Goal: Task Accomplishment & Management: Manage account settings

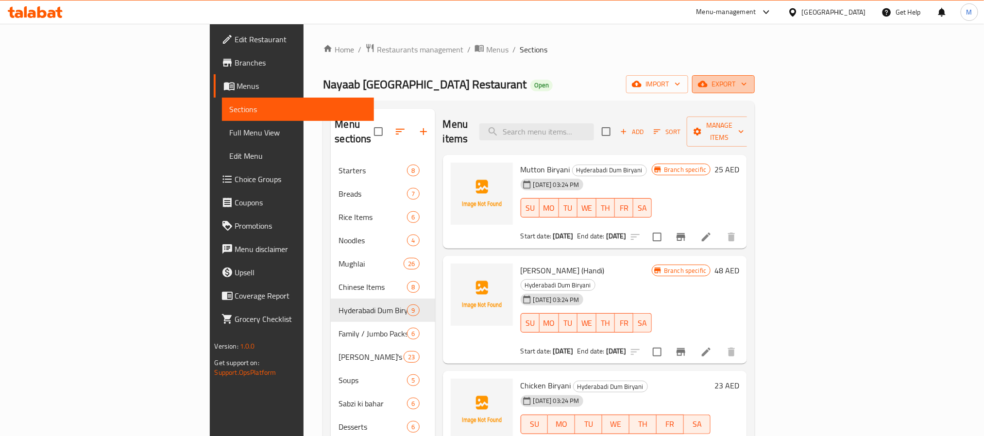
click at [749, 82] on icon "button" at bounding box center [744, 84] width 10 height 10
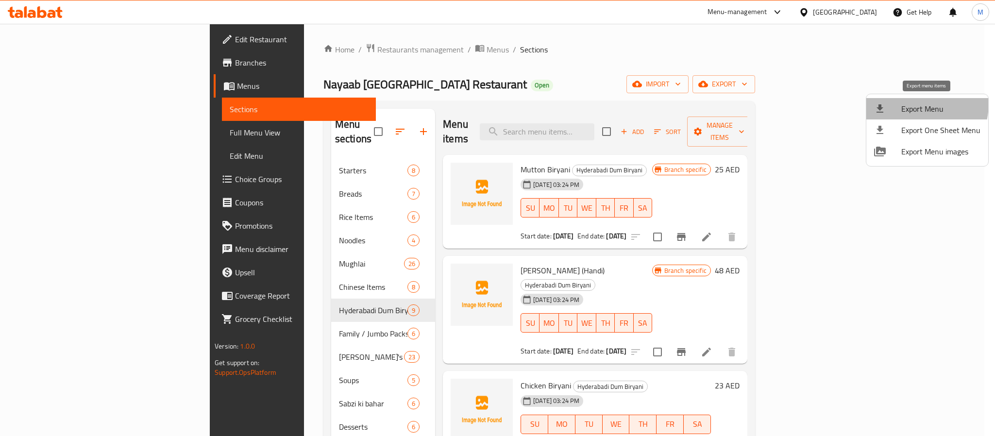
click at [900, 103] on div at bounding box center [887, 109] width 27 height 12
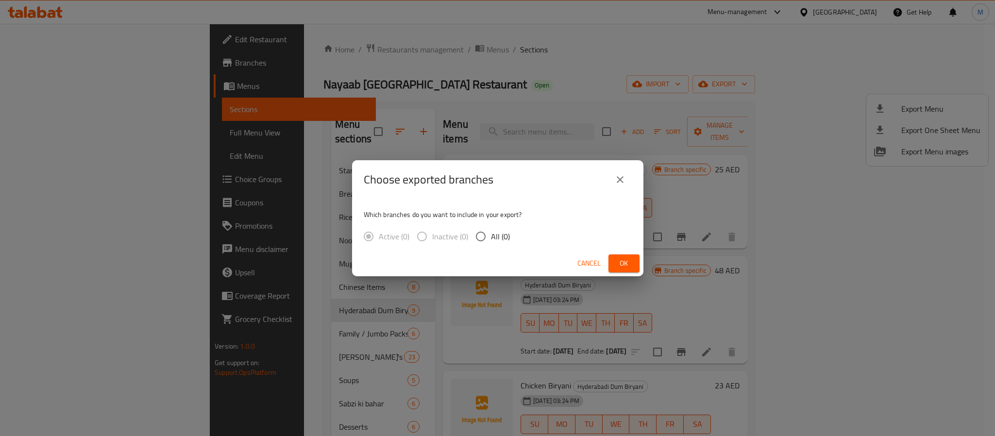
click at [624, 179] on icon "close" at bounding box center [620, 180] width 12 height 12
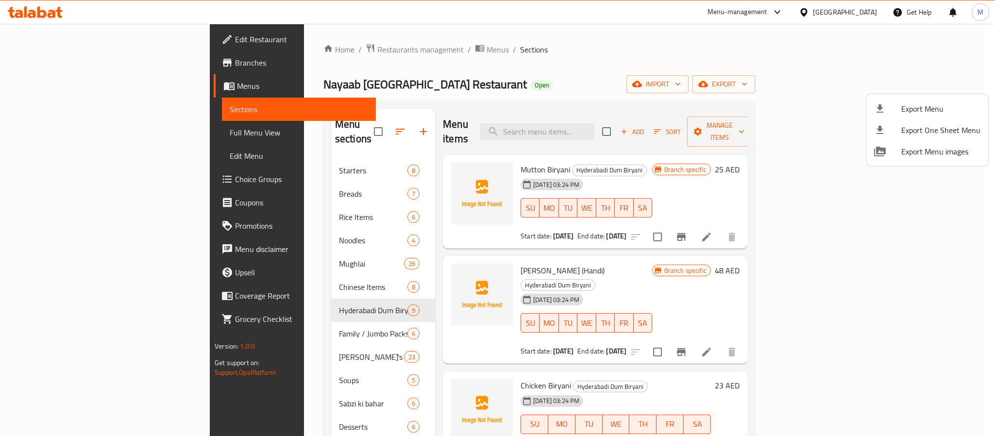
click at [674, 251] on div at bounding box center [497, 218] width 995 height 436
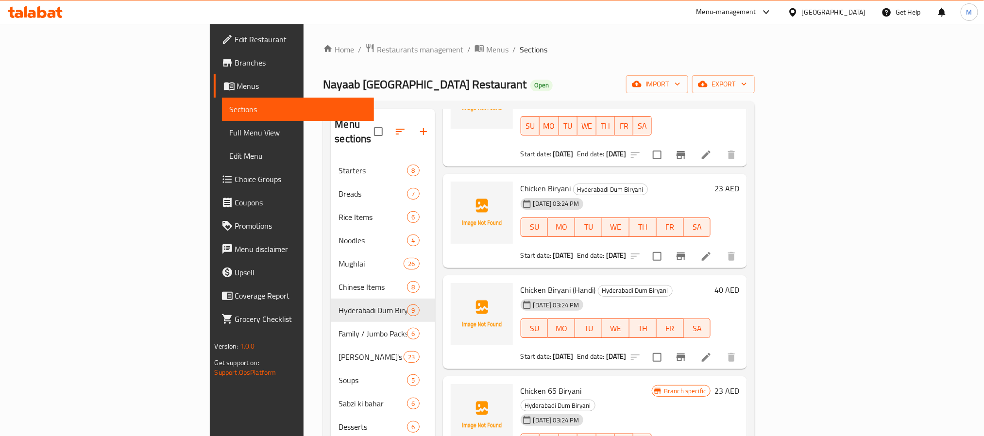
scroll to position [218, 0]
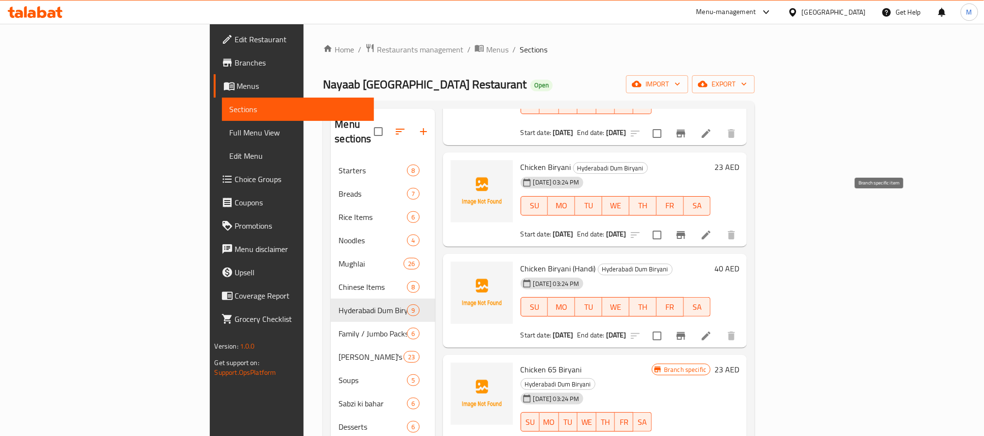
click at [687, 229] on icon "Branch-specific-item" at bounding box center [681, 235] width 12 height 12
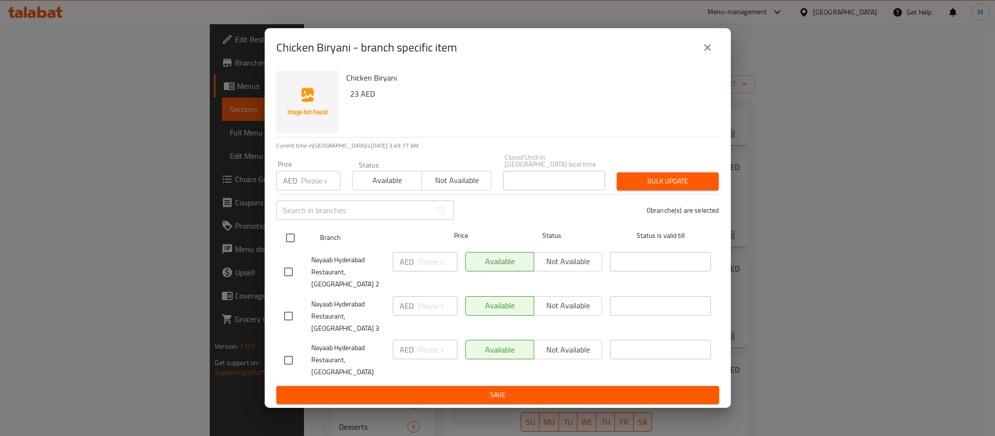
click at [289, 248] on input "checkbox" at bounding box center [290, 238] width 20 height 20
checkbox input "true"
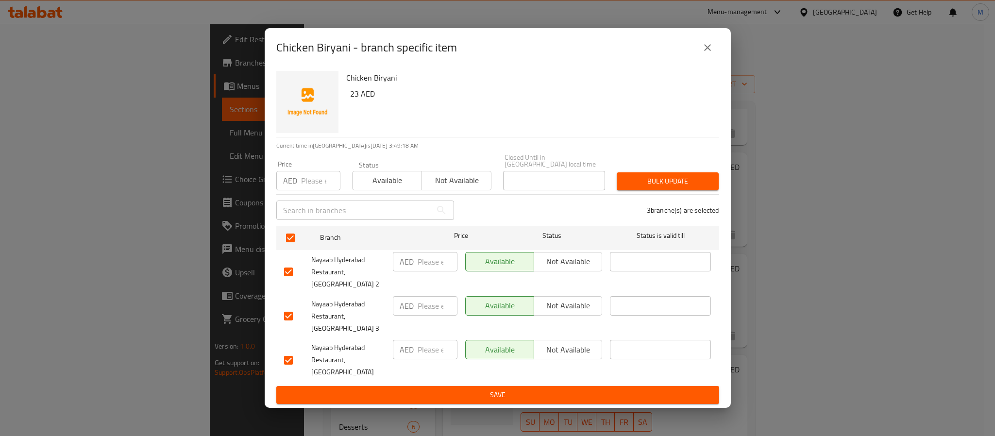
click at [419, 312] on input "number" at bounding box center [438, 305] width 40 height 19
paste input "22.00"
type input "22.00"
click at [422, 346] on input "number" at bounding box center [438, 349] width 40 height 19
paste input "22.00"
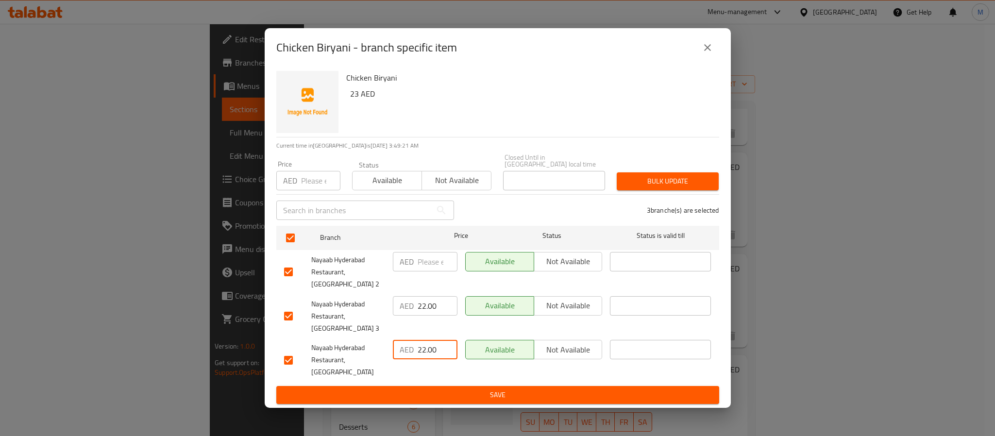
type input "22.00"
click at [434, 271] on input "number" at bounding box center [438, 261] width 40 height 19
paste input "28.00"
type input "28.00"
click at [514, 389] on span "Save" at bounding box center [497, 395] width 427 height 12
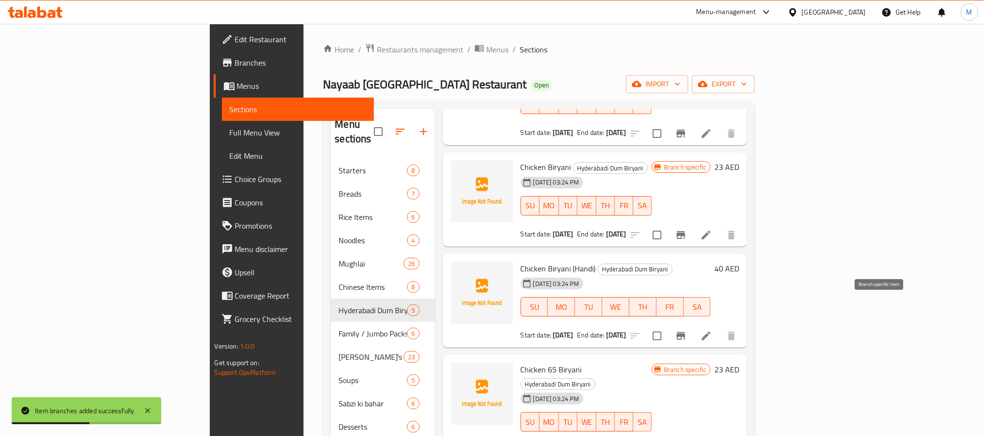
click at [685, 332] on icon "Branch-specific-item" at bounding box center [680, 336] width 9 height 8
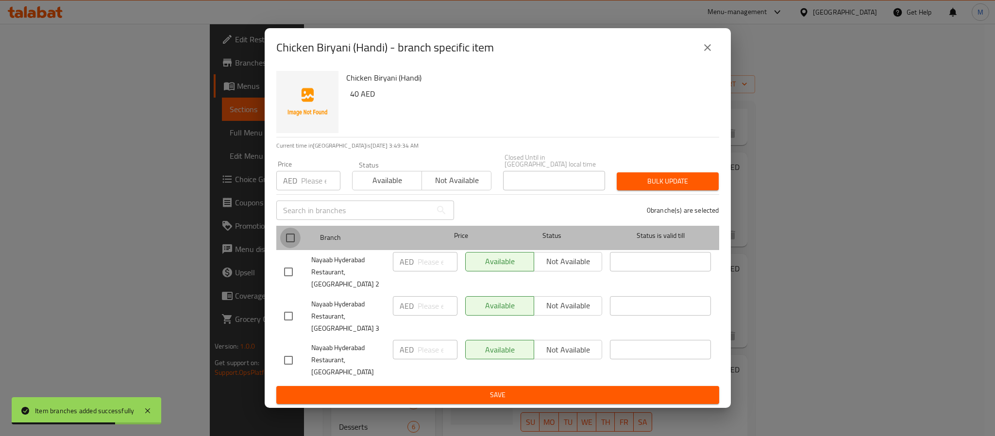
click at [288, 246] on input "checkbox" at bounding box center [290, 238] width 20 height 20
checkbox input "true"
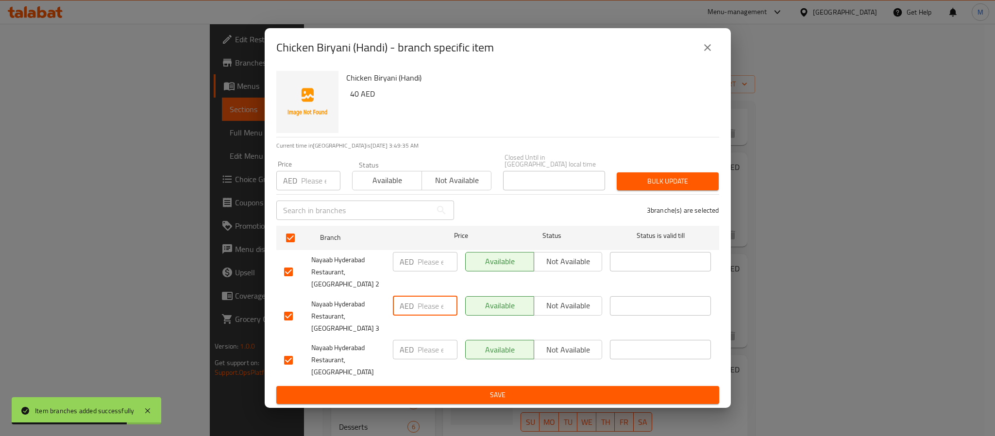
click at [419, 306] on input "number" at bounding box center [438, 305] width 40 height 19
paste input "37.00"
type input "37.00"
click at [434, 347] on input "number" at bounding box center [438, 349] width 40 height 19
paste input "37.00"
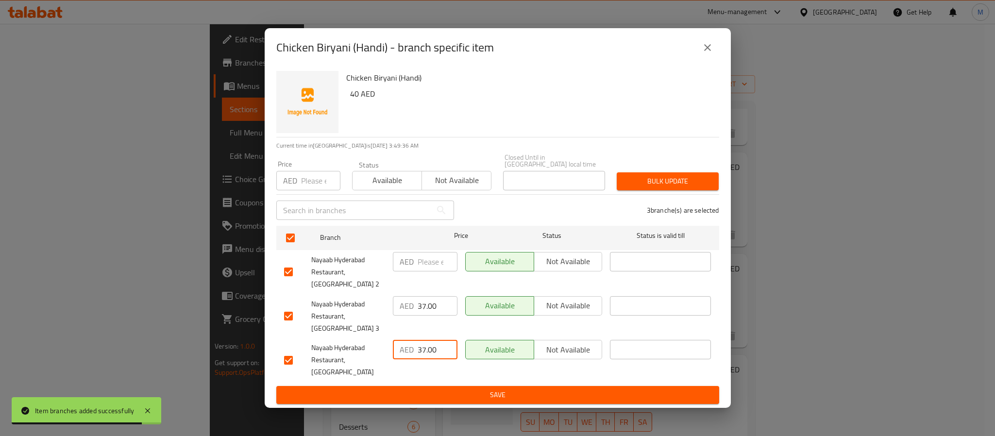
type input "37.00"
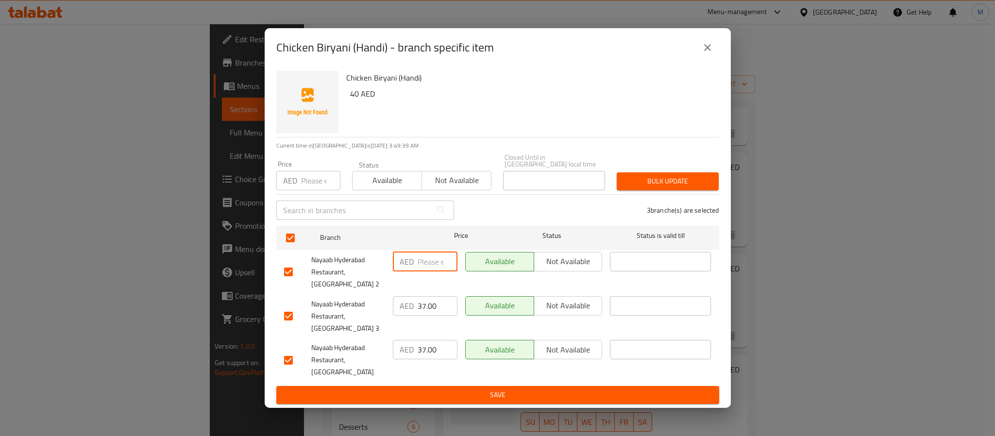
click at [430, 271] on input "number" at bounding box center [438, 261] width 40 height 19
paste input "45.00"
type input "45.00"
click at [498, 389] on span "Save" at bounding box center [497, 395] width 427 height 12
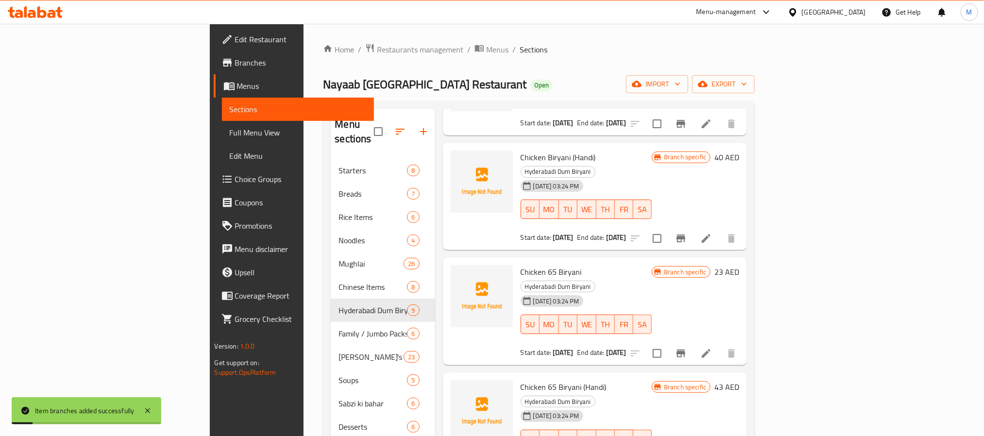
scroll to position [364, 0]
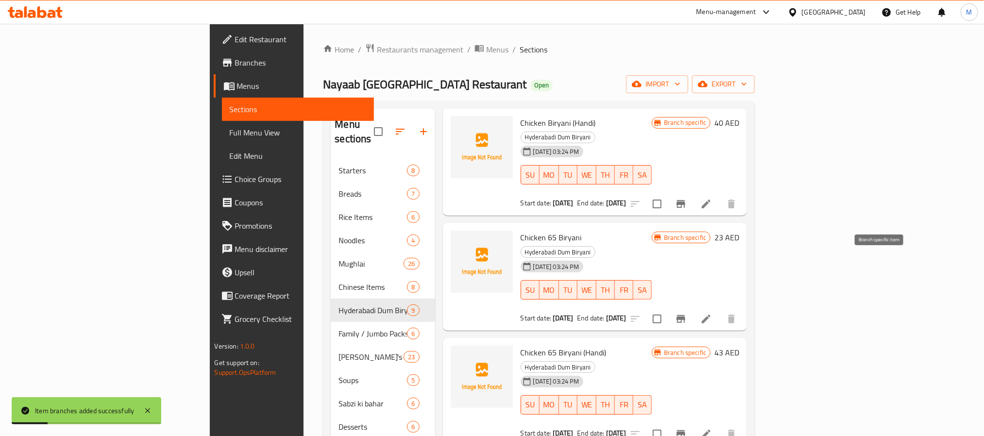
click at [687, 313] on icon "Branch-specific-item" at bounding box center [681, 319] width 12 height 12
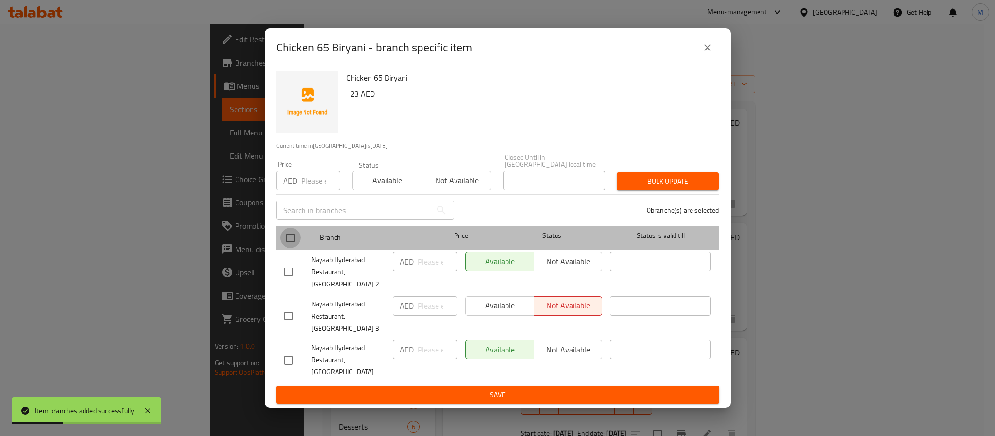
click at [294, 248] on input "checkbox" at bounding box center [290, 238] width 20 height 20
checkbox input "true"
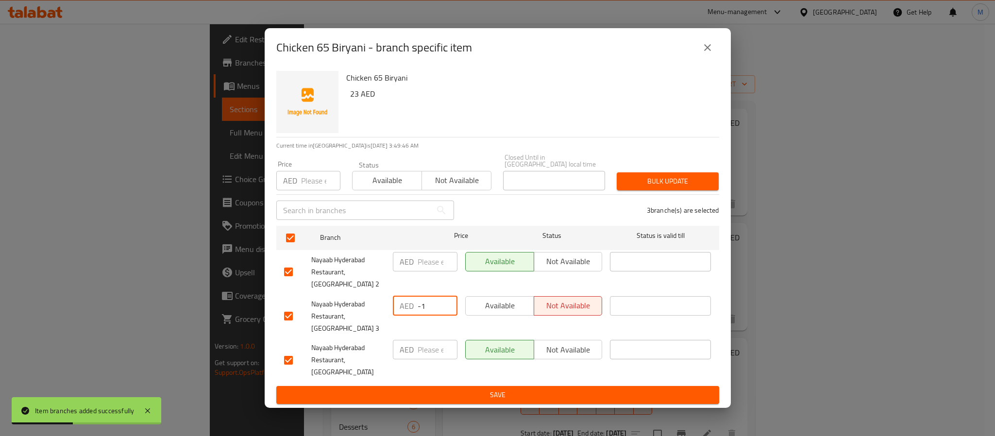
click at [443, 312] on input "-1" at bounding box center [438, 305] width 40 height 19
paste input "23.00"
type input "23.00"
click at [425, 346] on input "number" at bounding box center [438, 349] width 40 height 19
paste input "23.00"
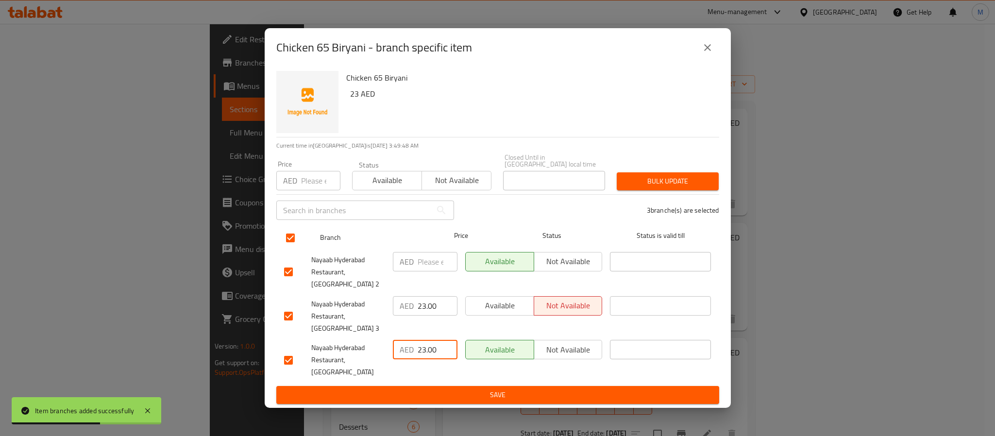
type input "23.00"
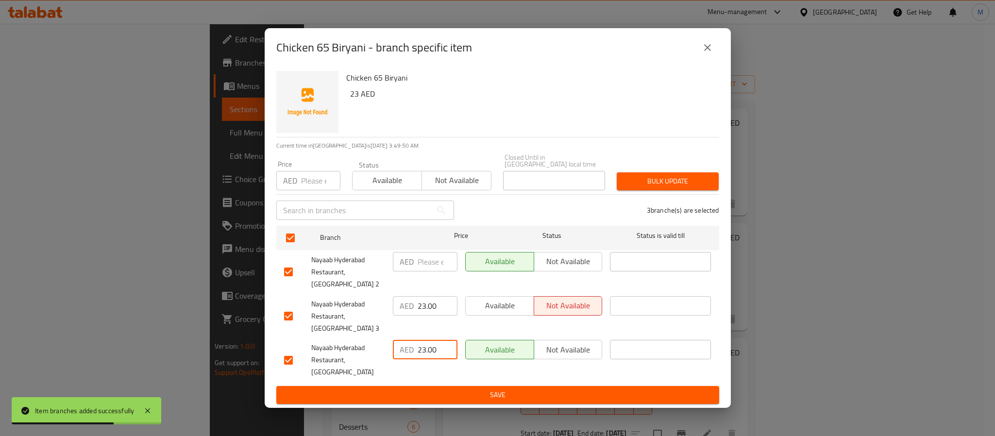
click at [427, 265] on input "number" at bounding box center [438, 261] width 40 height 19
paste input "29.00"
type input "29.00"
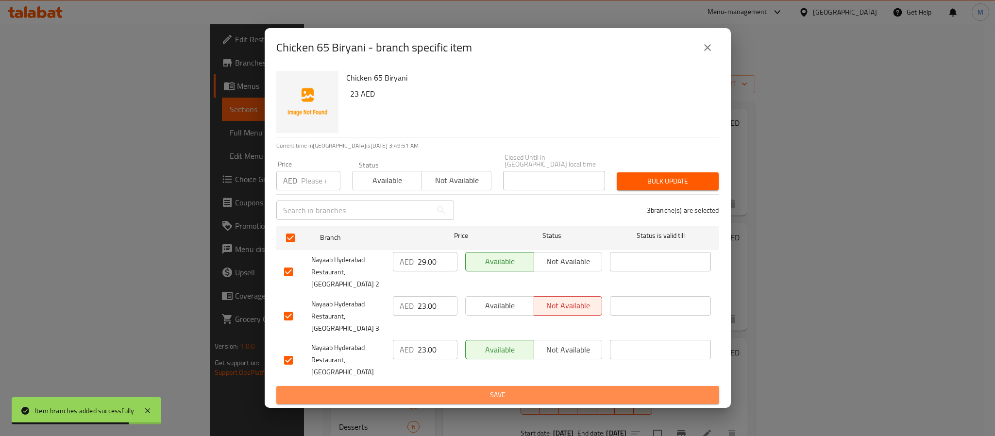
click at [475, 386] on button "Save" at bounding box center [497, 395] width 443 height 18
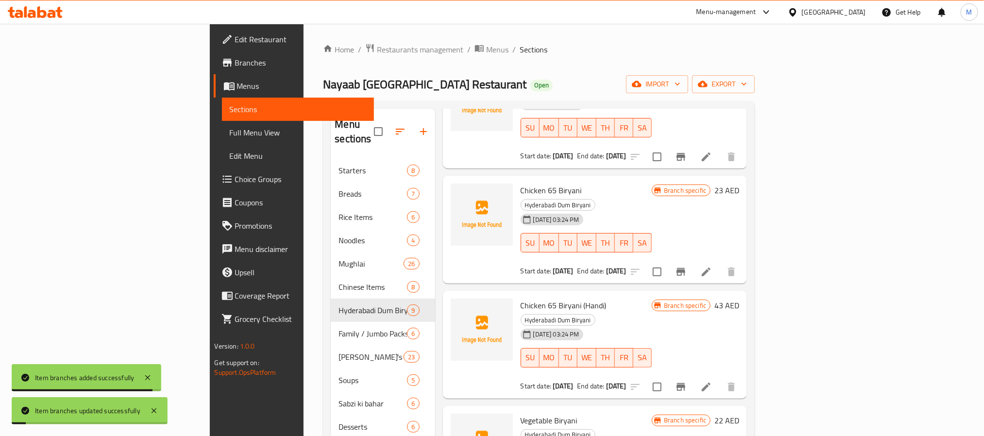
scroll to position [437, 0]
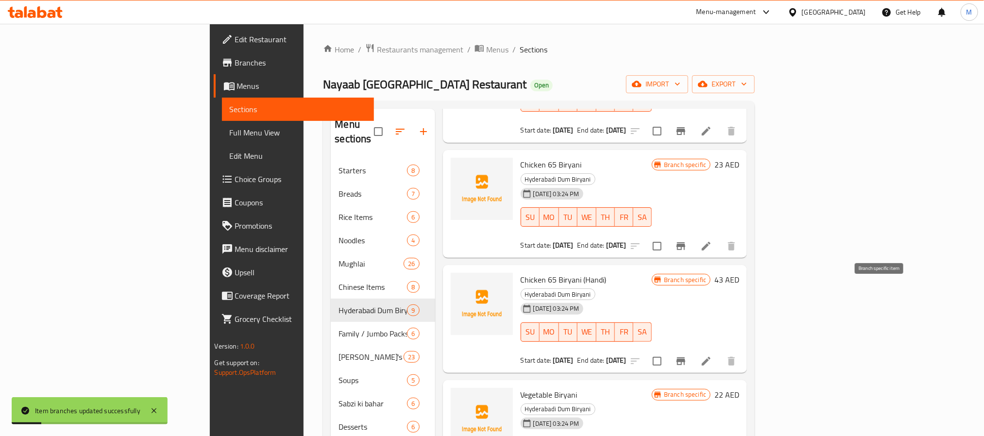
click at [685, 357] on icon "Branch-specific-item" at bounding box center [680, 361] width 9 height 8
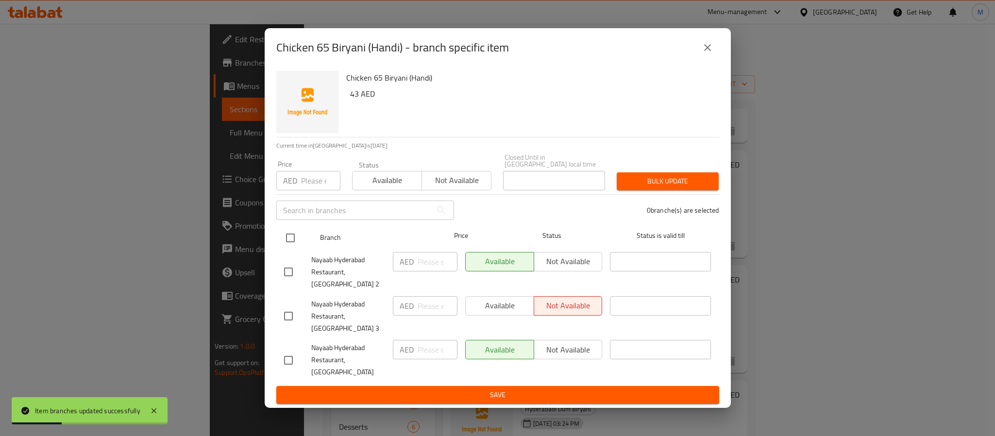
click at [295, 248] on input "checkbox" at bounding box center [290, 238] width 20 height 20
checkbox input "true"
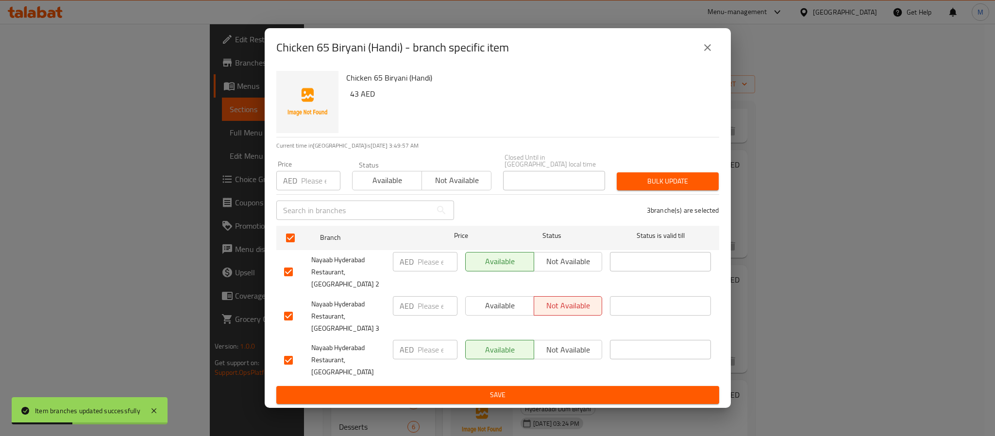
click at [437, 308] on input "number" at bounding box center [438, 305] width 40 height 19
paste input "44.00"
type input "44.00"
click at [430, 344] on input "number" at bounding box center [438, 349] width 40 height 19
paste input "44.00"
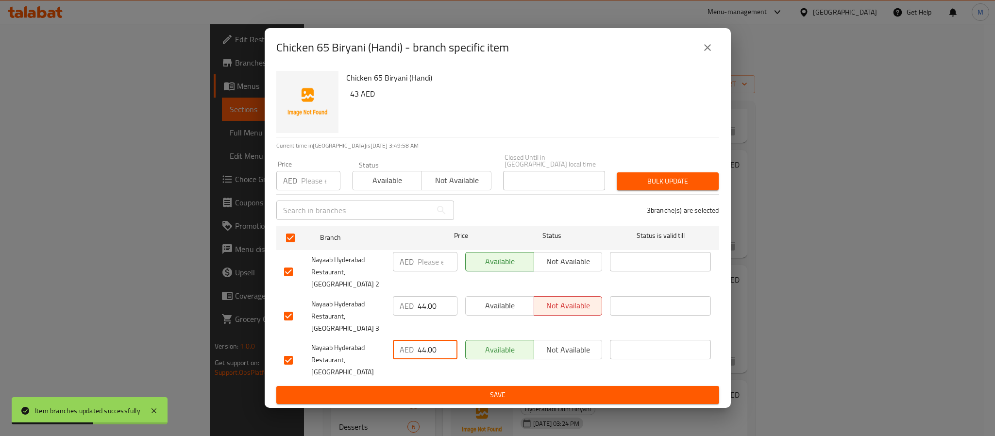
type input "44.00"
click at [438, 271] on input "number" at bounding box center [438, 261] width 40 height 19
paste input "47.00"
type input "47.00"
click at [544, 389] on span "Save" at bounding box center [497, 395] width 427 height 12
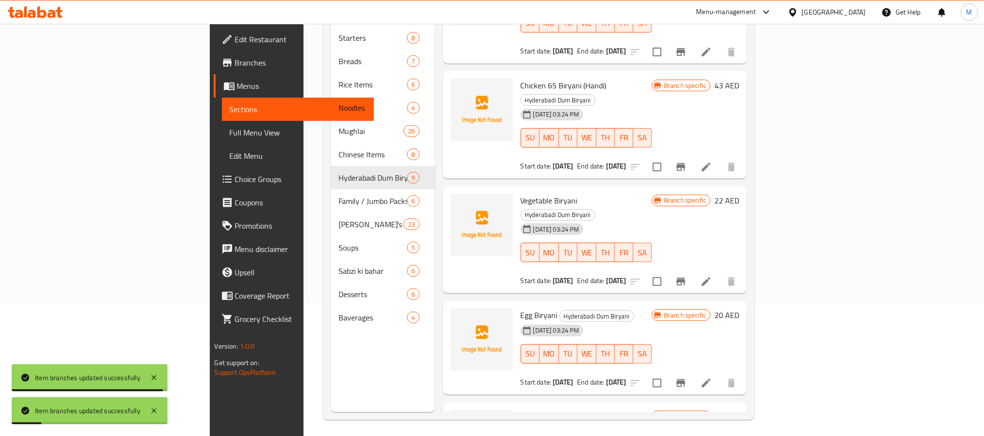
scroll to position [136, 0]
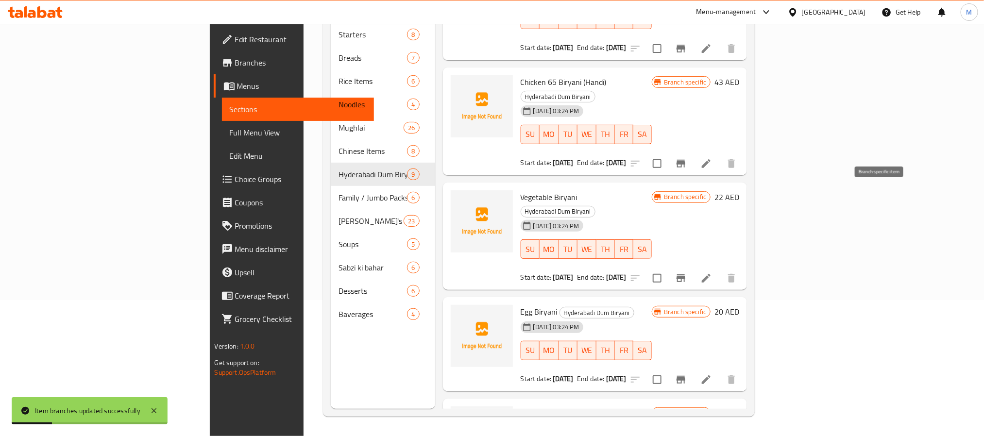
click at [687, 272] on icon "Branch-specific-item" at bounding box center [681, 278] width 12 height 12
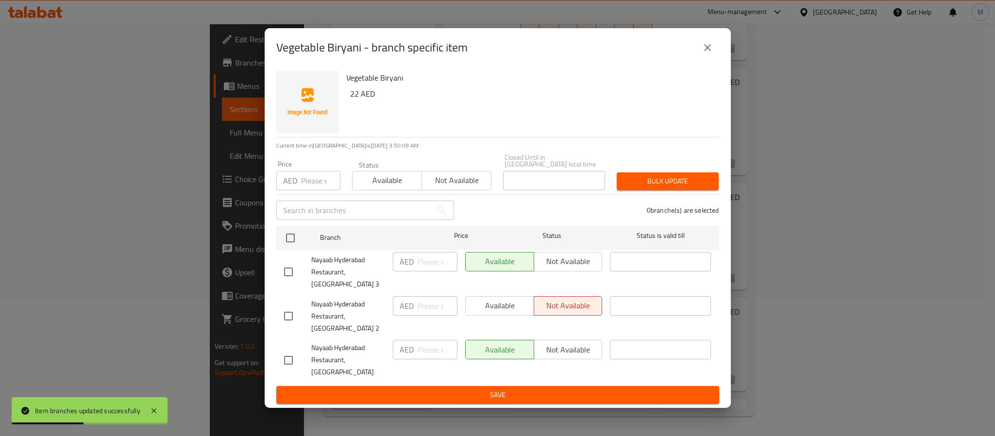
drag, startPoint x: 293, startPoint y: 249, endPoint x: 301, endPoint y: 218, distance: 31.6
click at [291, 248] on input "checkbox" at bounding box center [290, 238] width 20 height 20
checkbox input "true"
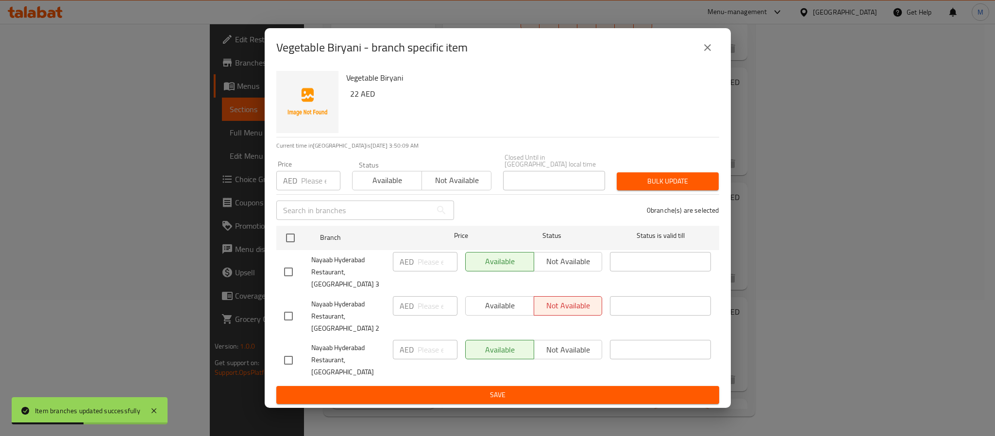
checkbox input "true"
click at [319, 190] on input "number" at bounding box center [320, 180] width 39 height 19
paste input "20.00"
type input "20.00"
click at [666, 185] on button "Bulk update" at bounding box center [668, 181] width 102 height 18
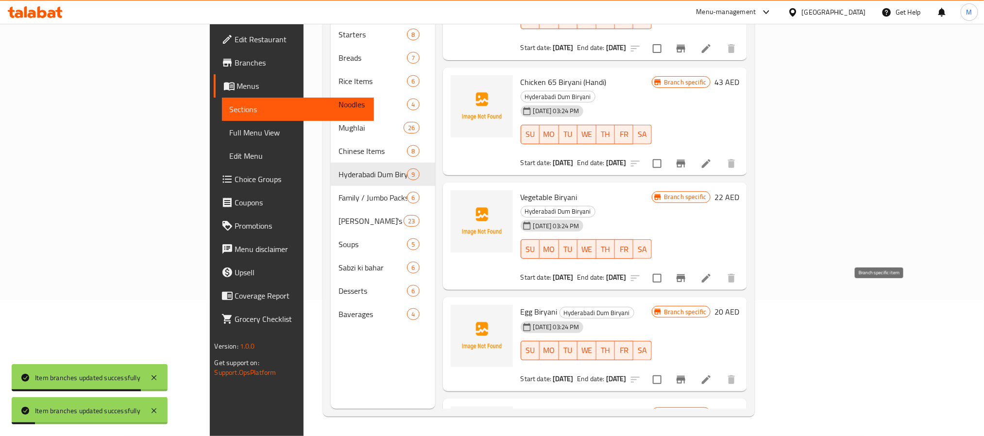
click at [685, 376] on icon "Branch-specific-item" at bounding box center [680, 380] width 9 height 8
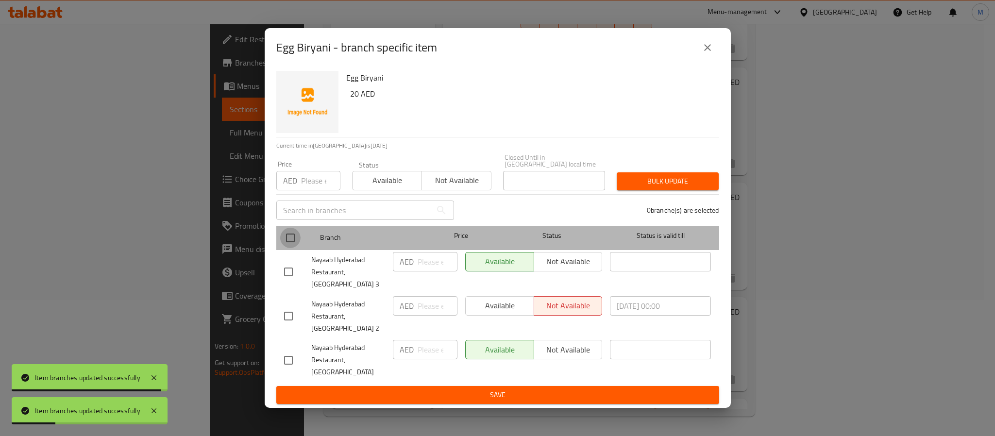
drag, startPoint x: 285, startPoint y: 247, endPoint x: 545, endPoint y: 399, distance: 300.8
click at [287, 246] on input "checkbox" at bounding box center [290, 238] width 20 height 20
checkbox input "true"
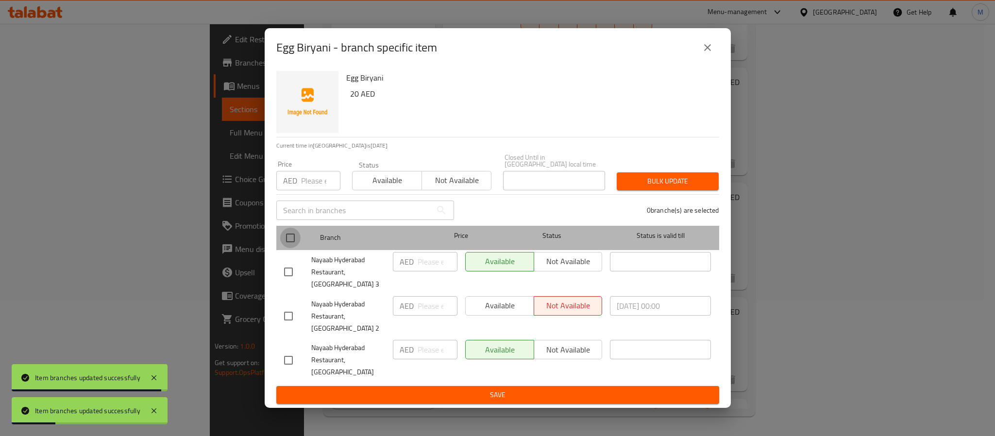
checkbox input "true"
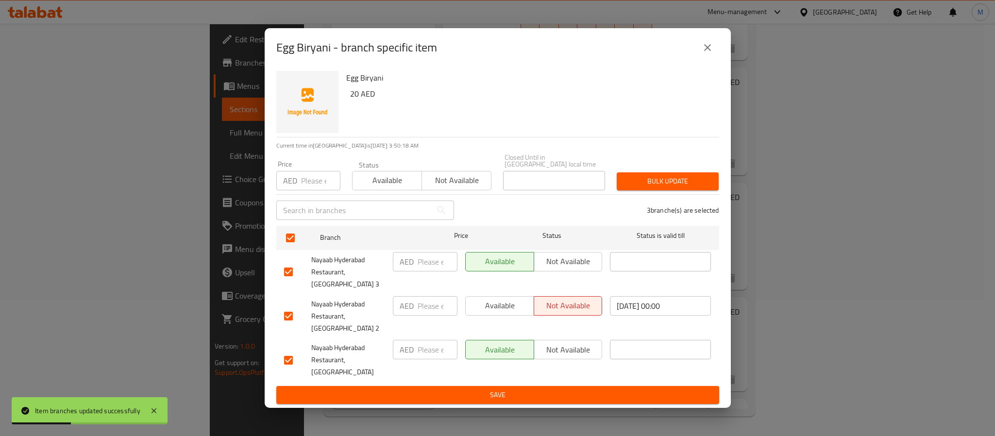
click at [421, 271] on input "number" at bounding box center [438, 261] width 40 height 19
paste input "20.00"
type input "20.00"
drag, startPoint x: 431, startPoint y: 349, endPoint x: 438, endPoint y: 358, distance: 12.1
click at [430, 350] on input "number" at bounding box center [438, 349] width 40 height 19
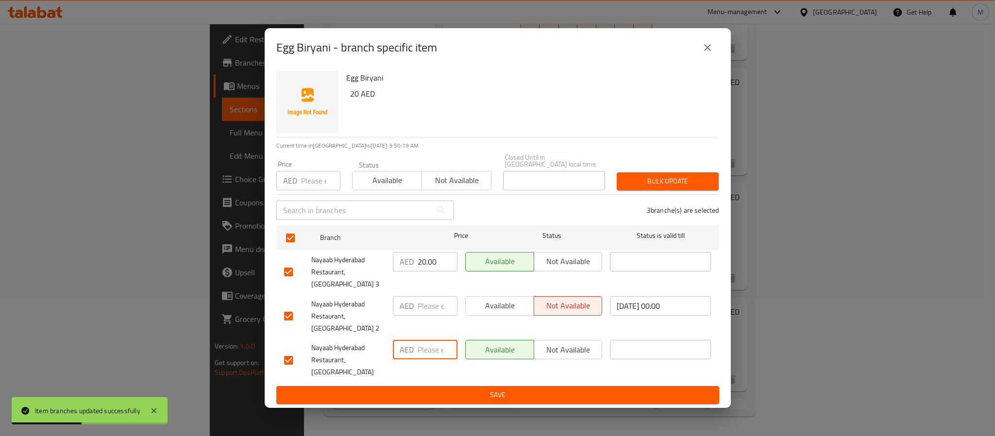
paste input "20.00"
type input "20.00"
drag, startPoint x: 430, startPoint y: 314, endPoint x: 446, endPoint y: 355, distance: 44.6
click at [431, 315] on input "number" at bounding box center [438, 305] width 40 height 19
paste input "22.00"
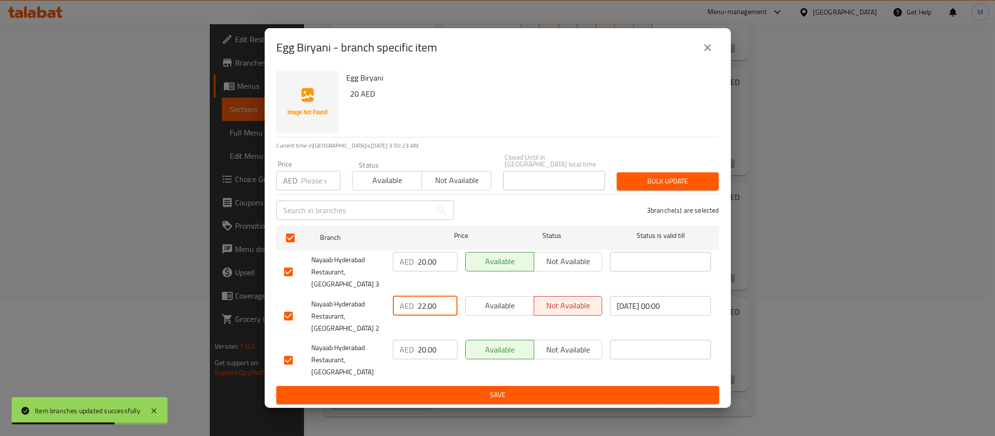
type input "22.00"
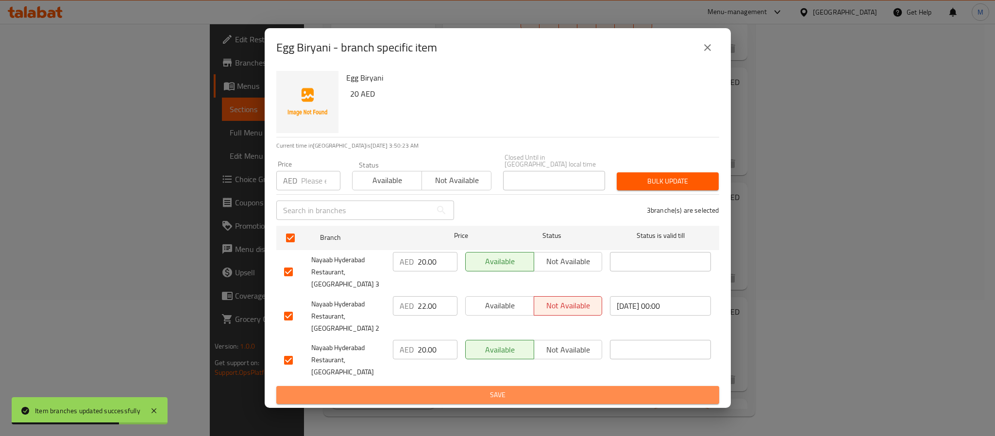
click at [452, 389] on span "Save" at bounding box center [497, 395] width 427 height 12
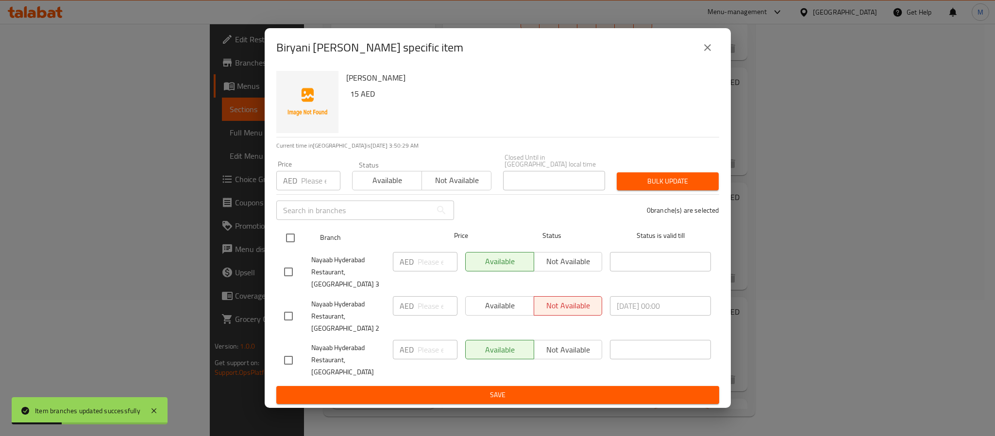
click at [292, 247] on input "checkbox" at bounding box center [290, 238] width 20 height 20
checkbox input "true"
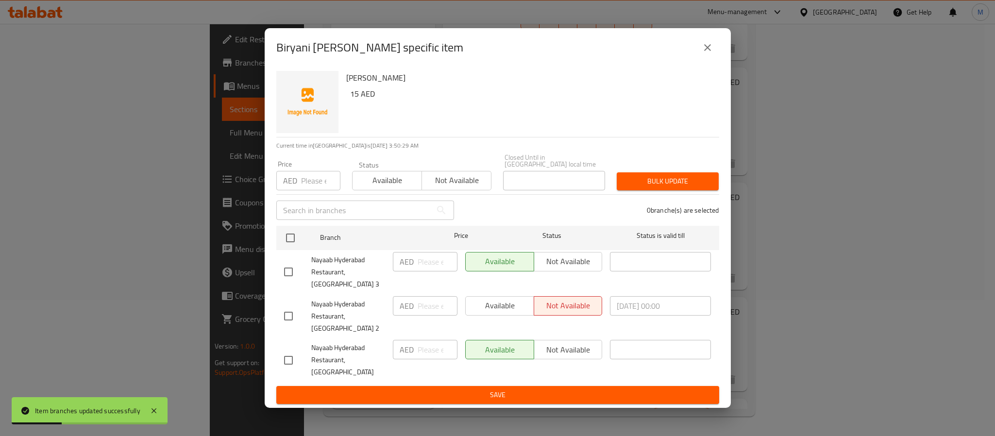
checkbox input "true"
click at [425, 315] on input "number" at bounding box center [438, 305] width 40 height 19
paste input "15.00"
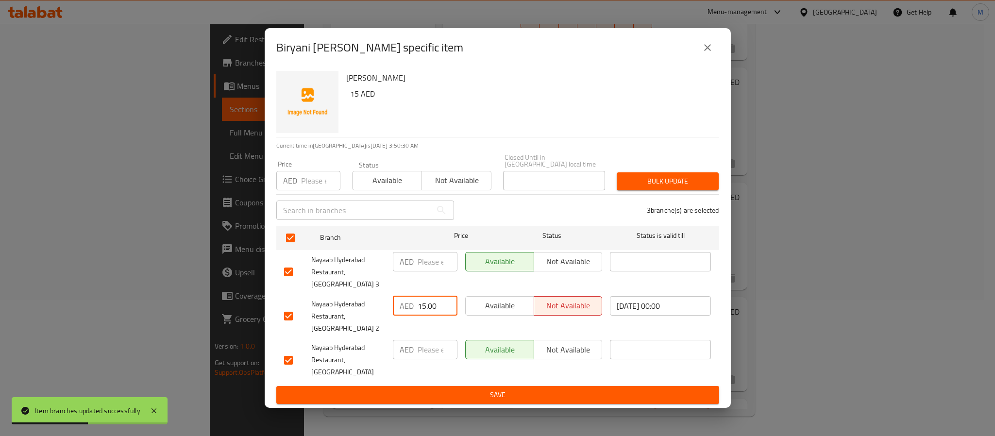
type input "15.00"
click at [435, 350] on input "number" at bounding box center [438, 349] width 40 height 19
paste input "15.00"
type input "15.00"
click at [432, 271] on input "number" at bounding box center [438, 261] width 40 height 19
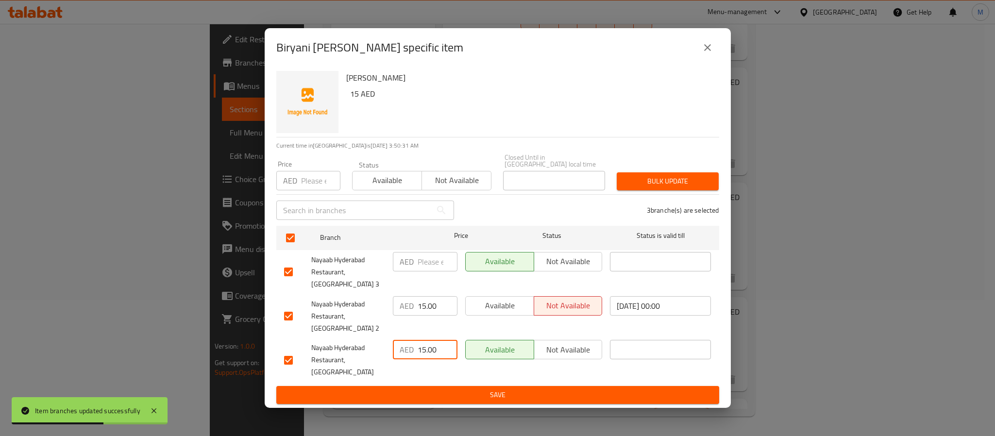
paste input "15.00"
type input "15.00"
click at [432, 316] on input "15.00" at bounding box center [438, 305] width 40 height 19
paste input "6"
type input "16.00"
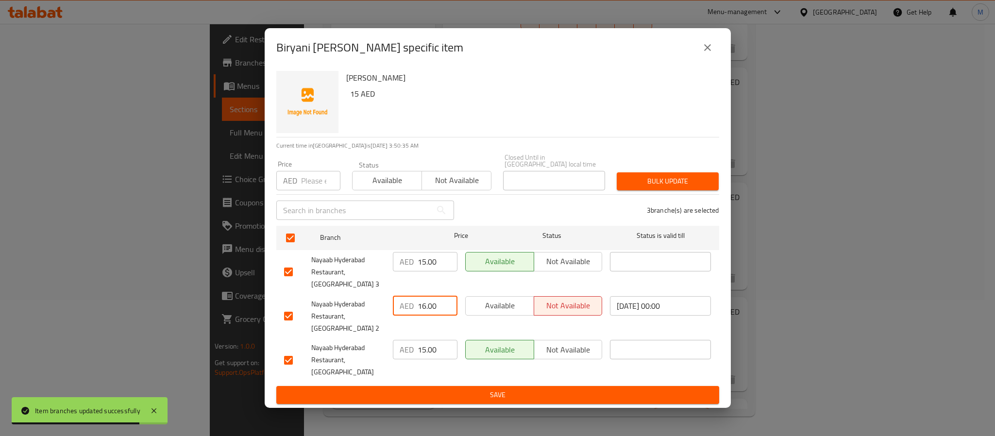
click at [470, 389] on span "Save" at bounding box center [497, 395] width 427 height 12
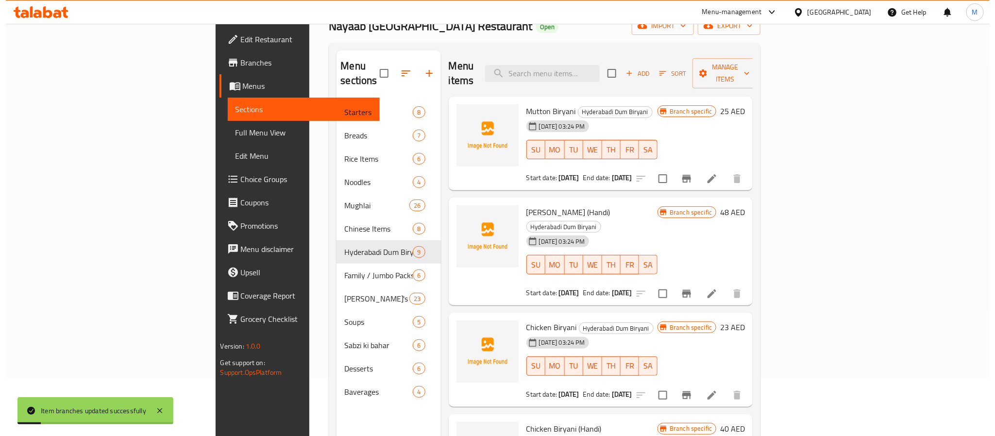
scroll to position [0, 0]
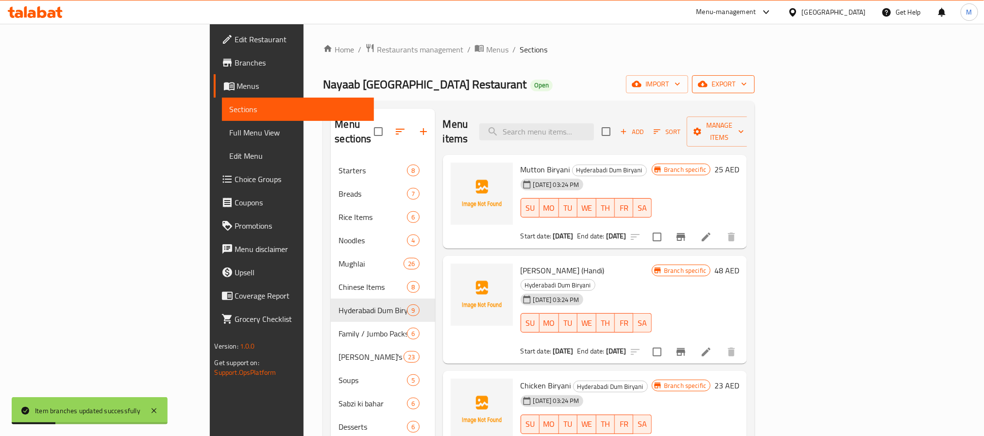
click at [747, 90] on span "export" at bounding box center [723, 84] width 47 height 12
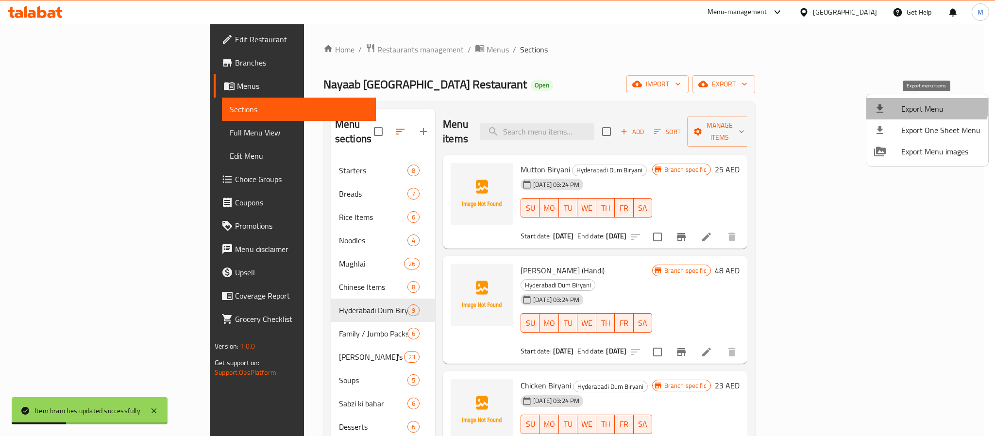
click at [912, 100] on li "Export Menu" at bounding box center [927, 108] width 122 height 21
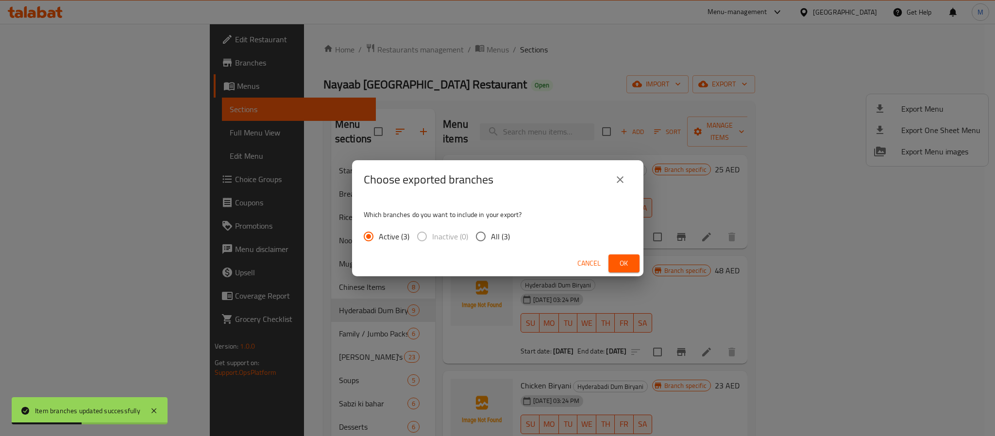
drag, startPoint x: 492, startPoint y: 237, endPoint x: 610, endPoint y: 260, distance: 120.1
click at [494, 237] on span "All (3)" at bounding box center [500, 237] width 19 height 12
click at [491, 237] on input "All (3)" at bounding box center [480, 236] width 20 height 20
radio input "true"
click at [629, 253] on div "Cancel Ok" at bounding box center [497, 264] width 291 height 26
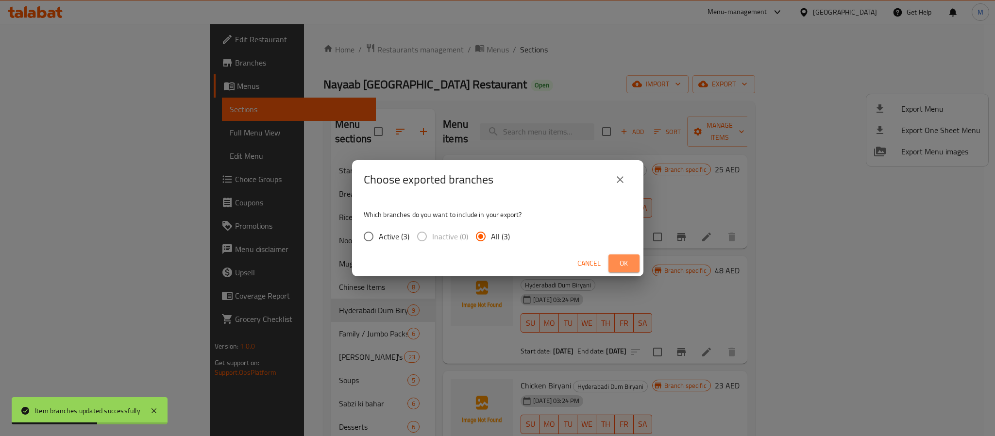
click at [630, 255] on button "Ok" at bounding box center [623, 263] width 31 height 18
